Goal: Task Accomplishment & Management: Use online tool/utility

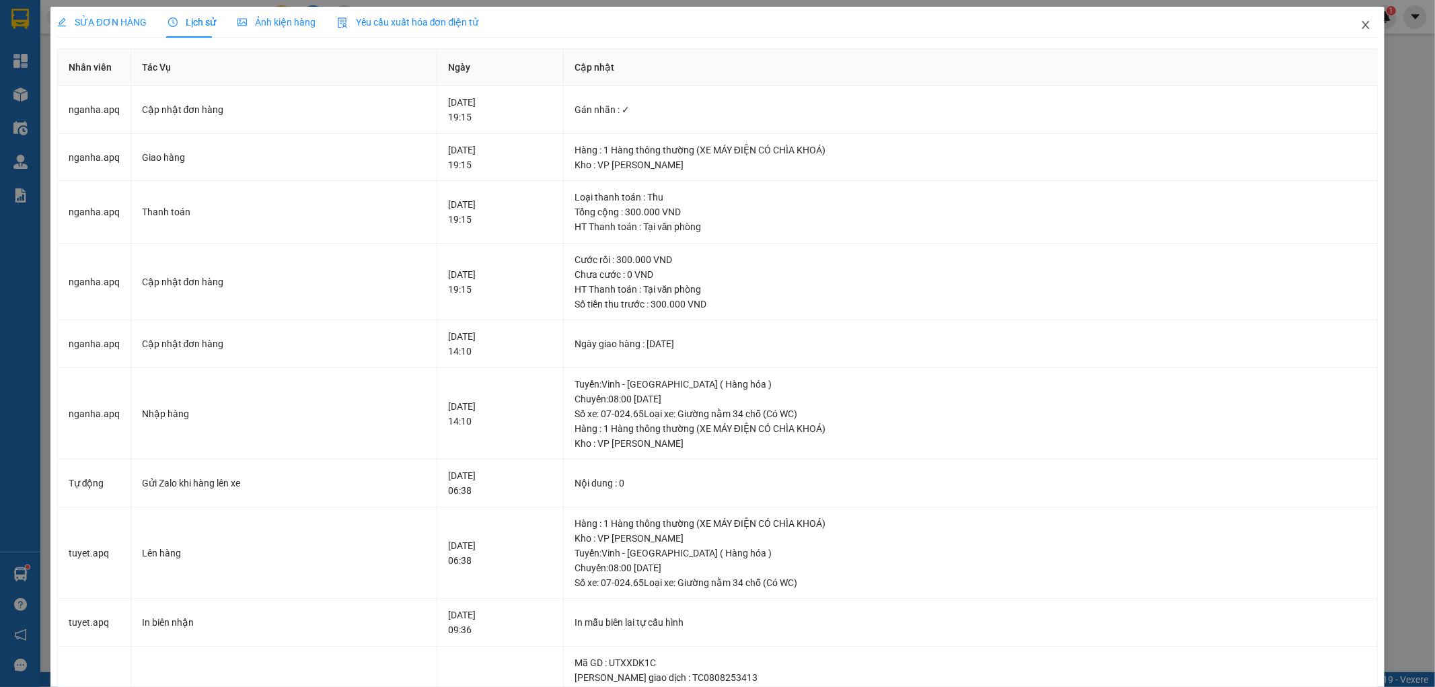
click at [1360, 25] on icon "close" at bounding box center [1365, 25] width 11 height 11
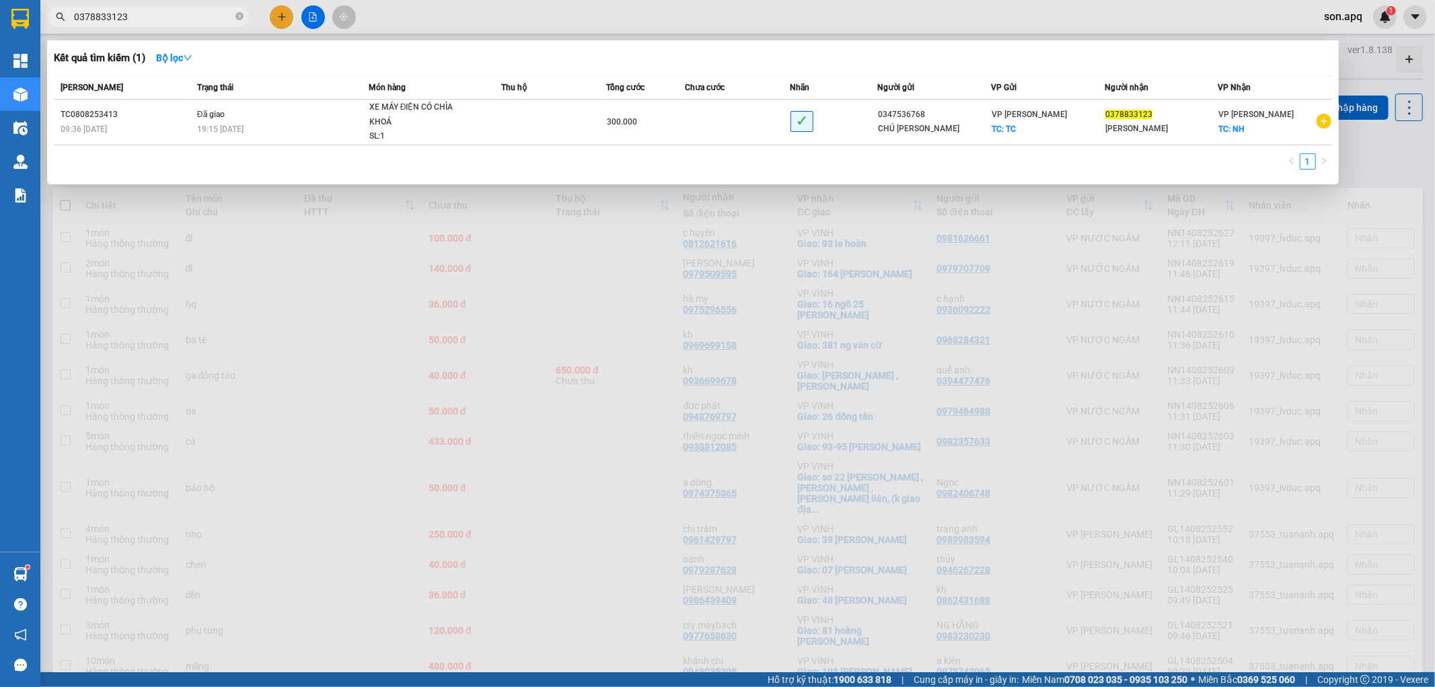
click at [178, 23] on input "0378833123" at bounding box center [153, 16] width 159 height 15
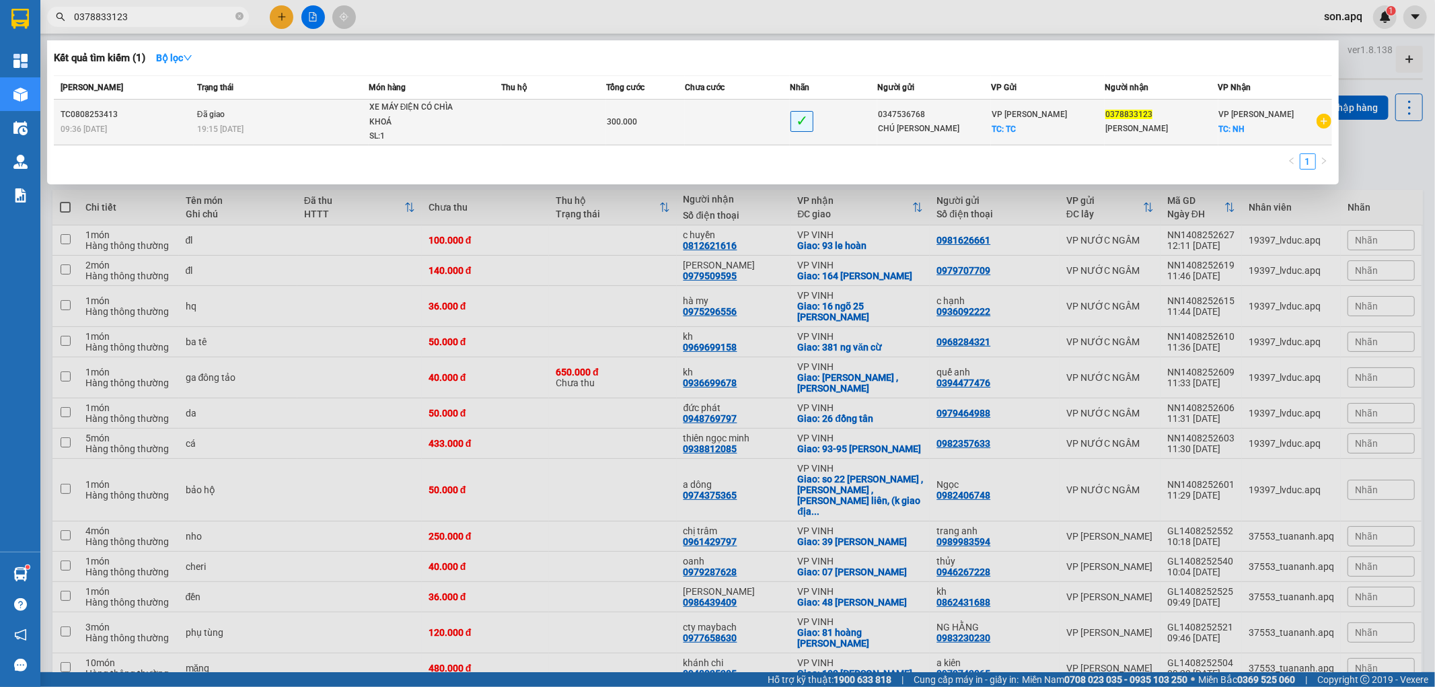
click at [211, 112] on span "Đã giao" at bounding box center [211, 114] width 28 height 9
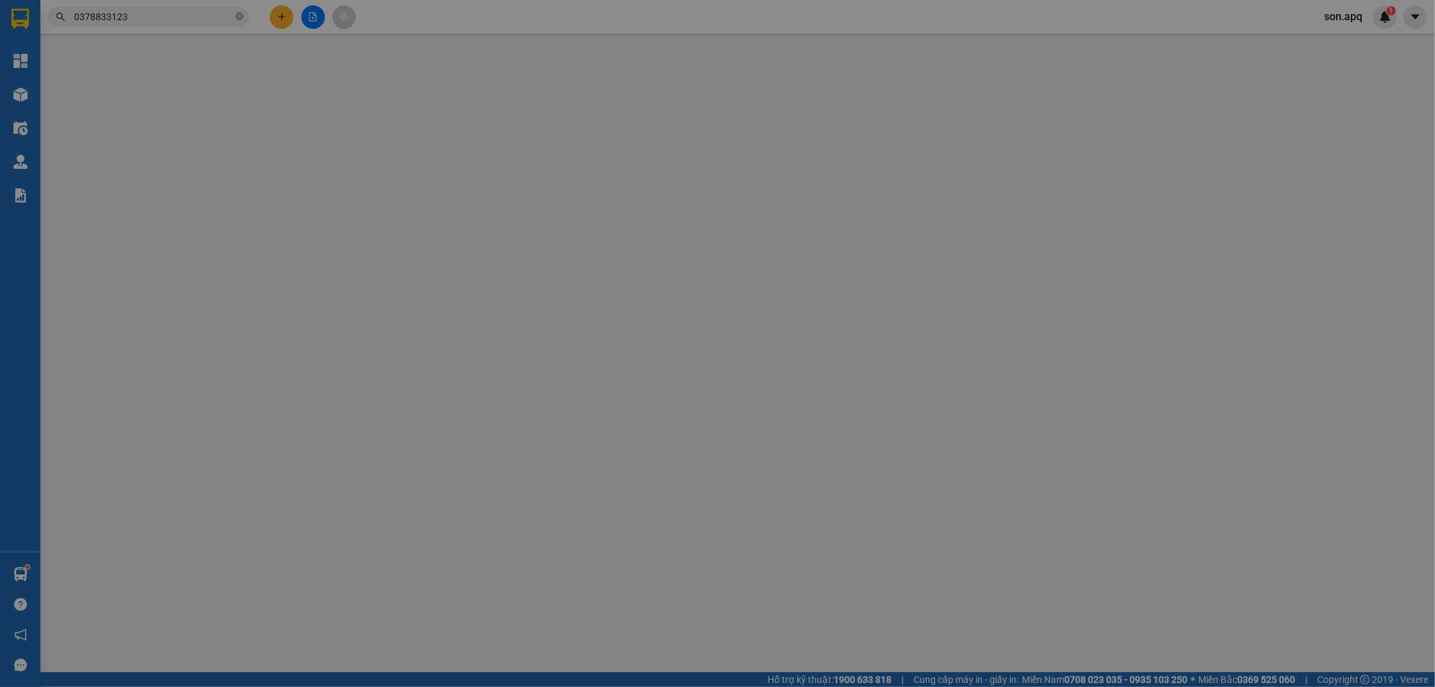
type input "0347536768"
type input "CHÚ [PERSON_NAME]"
checkbox input "true"
type input "TC"
type input "0378833123"
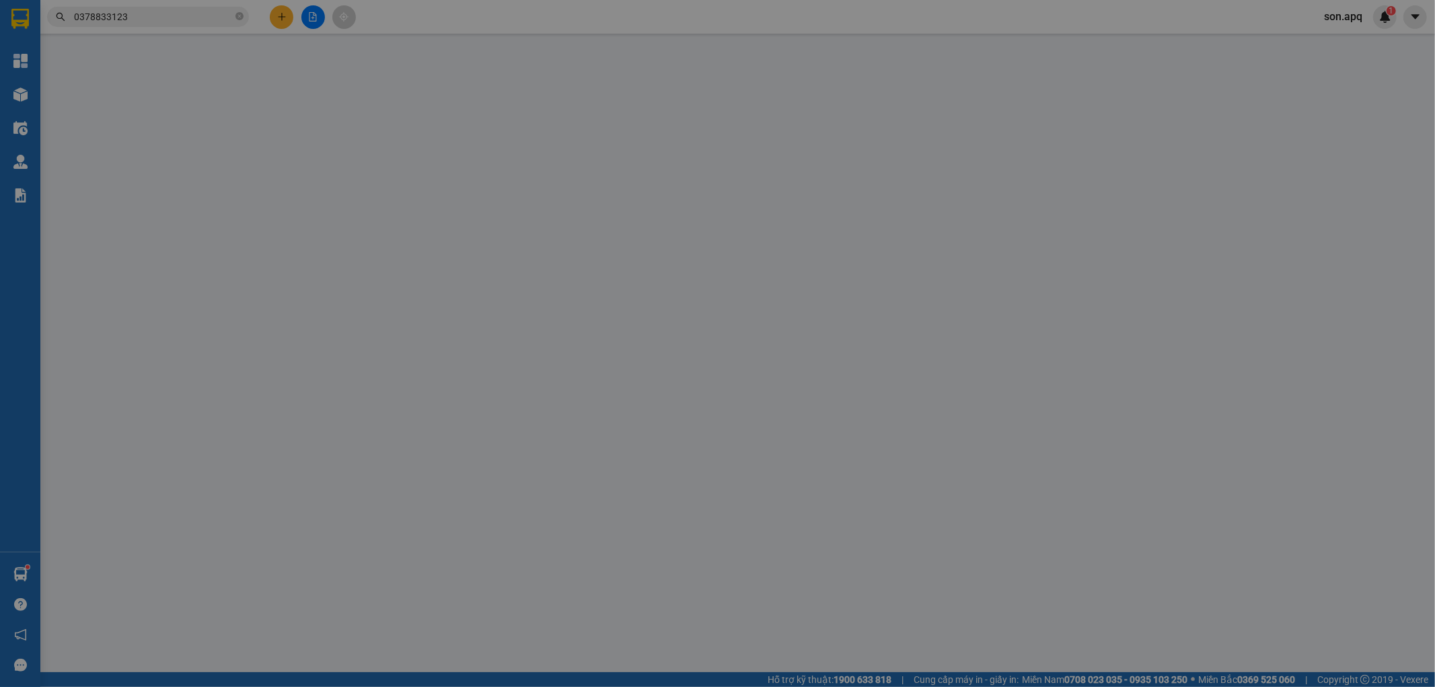
type input "[PERSON_NAME]"
checkbox input "true"
type input "NH"
type input "300.000"
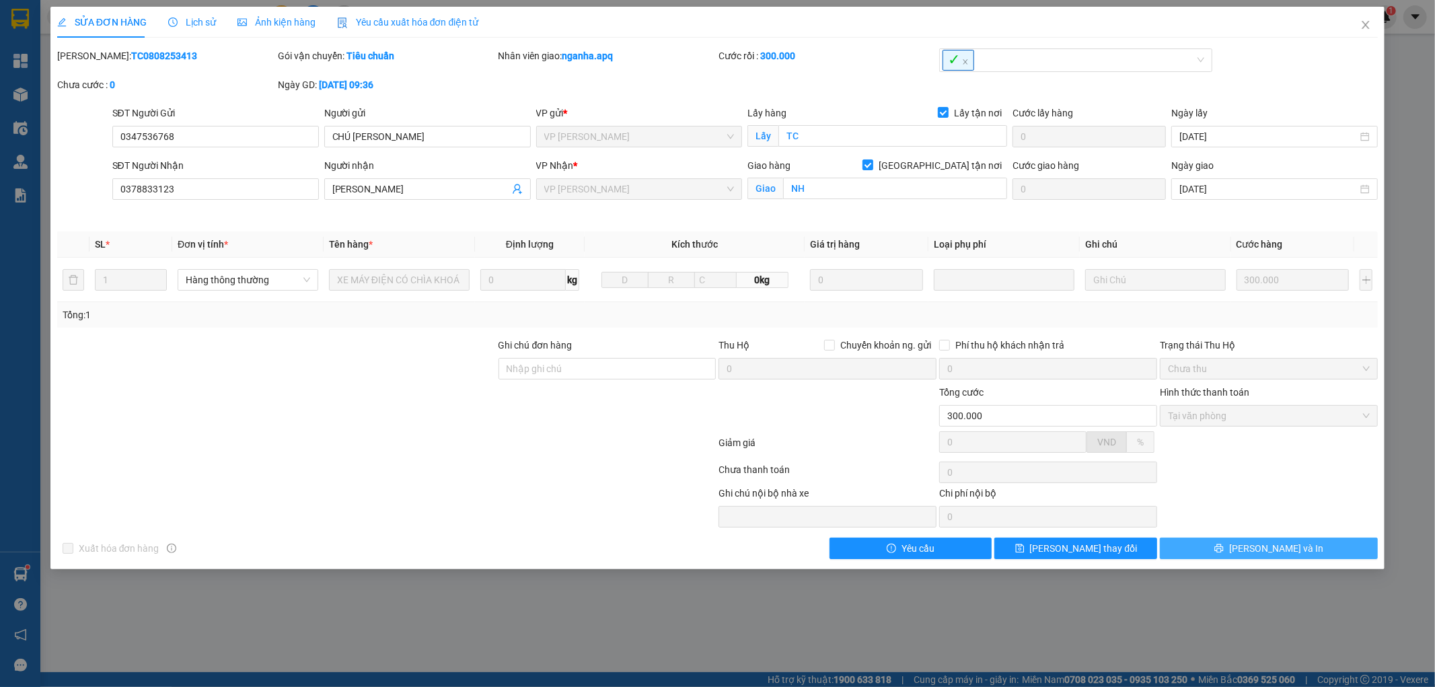
click at [1285, 547] on span "[PERSON_NAME] và In" at bounding box center [1276, 548] width 94 height 15
